Goal: Transaction & Acquisition: Obtain resource

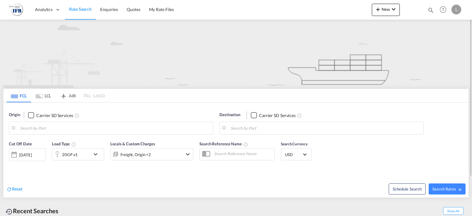
click at [83, 130] on body "Analytics Reports Rate Search Enquiries Quotes My Rate Files Analytics" at bounding box center [236, 108] width 472 height 216
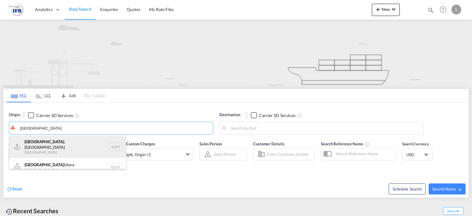
click at [69, 144] on div "Jakarta , Java Indonesia IDJKT" at bounding box center [67, 147] width 117 height 22
type input "[GEOGRAPHIC_DATA], [GEOGRAPHIC_DATA], IDJKT"
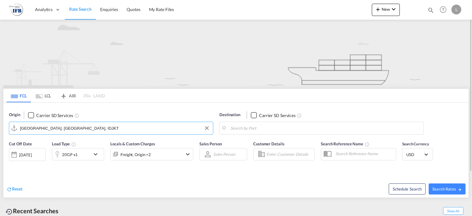
click at [288, 131] on body "Analytics Reports Rate Search Enquiries Quotes My Rate Files Analytics" at bounding box center [236, 108] width 472 height 216
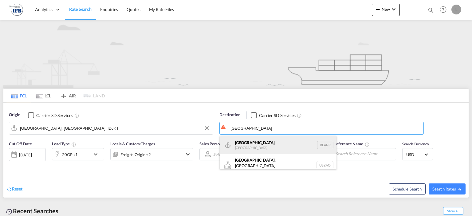
click at [270, 139] on div "Antwerp Belgium BEANR" at bounding box center [278, 145] width 117 height 18
type input "[GEOGRAPHIC_DATA], BEANR"
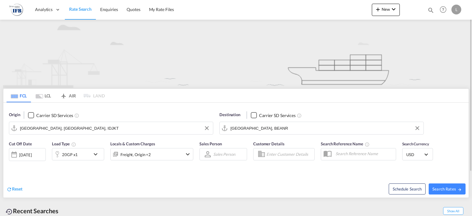
click at [99, 164] on div "Cut Off Date 19 Aug 2025 19/08/2025 Load Type 20GP x1 Locals & Custom Charges F…" at bounding box center [101, 153] width 184 height 25
click at [439, 189] on span "Search Rates" at bounding box center [447, 189] width 30 height 5
type input "IDJKT to BEANR / 19 Aug 2025"
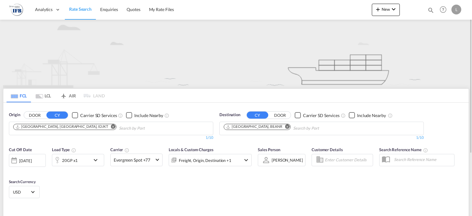
click at [89, 160] on div "20GP x1" at bounding box center [71, 160] width 38 height 12
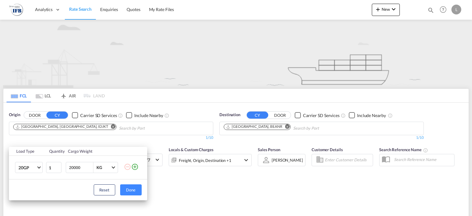
click at [16, 173] on td "20GP 20GP 40GP 40HC 45HC 20RE 40RE 40HR 20OT 40OT 20FR 40FR 40NR 20NR 45S 20TK …" at bounding box center [27, 168] width 37 height 24
click at [19, 172] on md-select-value "20GP" at bounding box center [30, 167] width 25 height 10
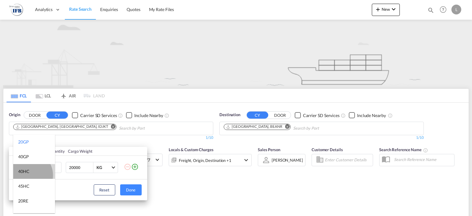
click at [28, 175] on md-option "40HC" at bounding box center [34, 171] width 42 height 15
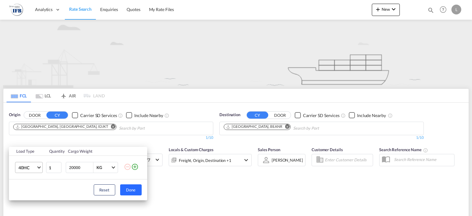
click at [123, 191] on button "Done" at bounding box center [131, 189] width 22 height 11
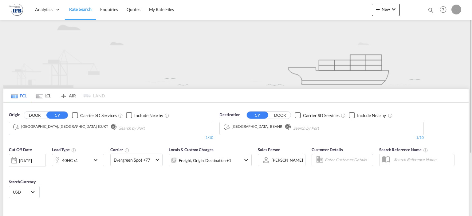
click at [34, 164] on div "[DATE]" at bounding box center [27, 160] width 37 height 13
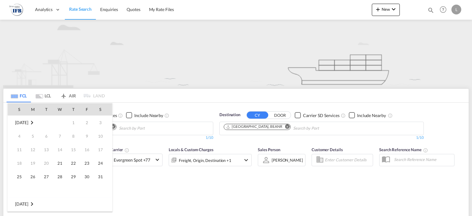
scroll to position [244, 0]
click at [56, 158] on span "20" at bounding box center [60, 163] width 12 height 12
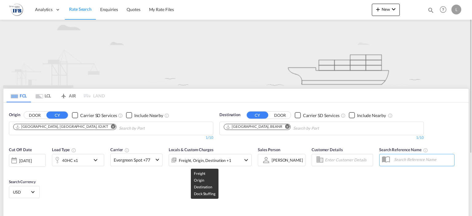
scroll to position [51, 0]
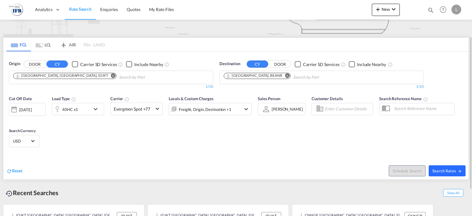
click at [435, 171] on span "Search Rates" at bounding box center [447, 170] width 30 height 5
type input "IDJKT to BEANR / [DATE]"
